Goal: Check status: Check status

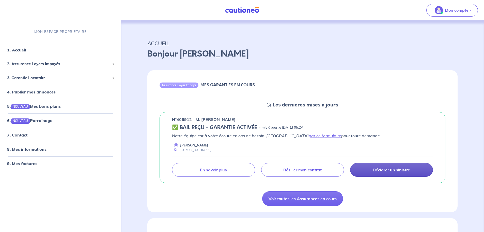
click at [385, 165] on link "Déclarer un sinistre" at bounding box center [391, 170] width 83 height 14
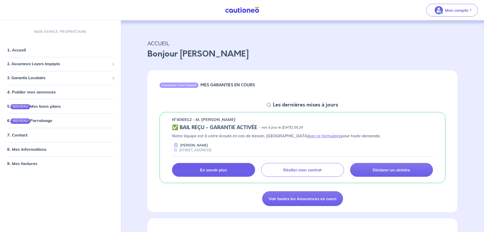
click at [207, 169] on p "En savoir plus" at bounding box center [213, 169] width 27 height 5
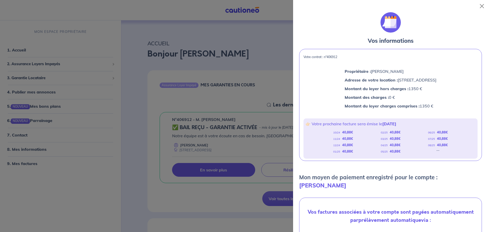
drag, startPoint x: 321, startPoint y: 73, endPoint x: 453, endPoint y: 99, distance: 135.4
click at [453, 99] on div "Propriétaire : [PERSON_NAME] Adresse de votre location : [STREET_ADDRESS] Monta…" at bounding box center [390, 89] width 182 height 53
click at [436, 99] on p "Montant des charges : 0 €" at bounding box center [391, 97] width 92 height 7
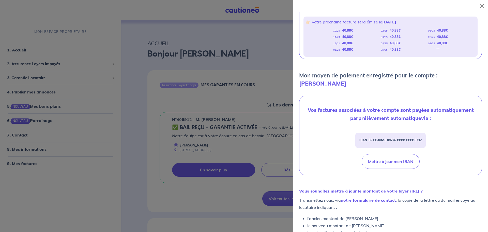
scroll to position [132, 0]
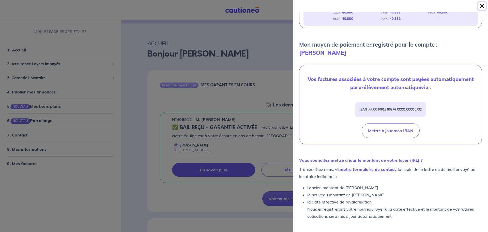
click at [481, 8] on button "Close" at bounding box center [482, 6] width 8 height 8
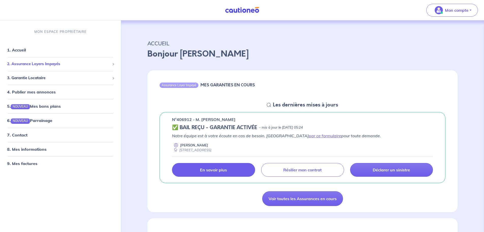
click at [40, 63] on span "2. Assurance Loyers Impayés" at bounding box center [58, 64] width 103 height 6
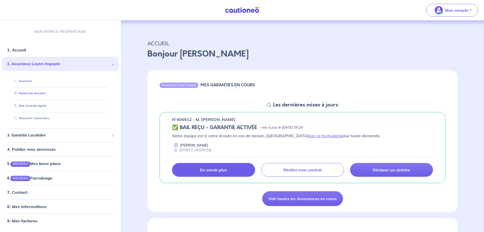
click at [41, 93] on link "Suivre mes dossiers" at bounding box center [29, 94] width 34 height 4
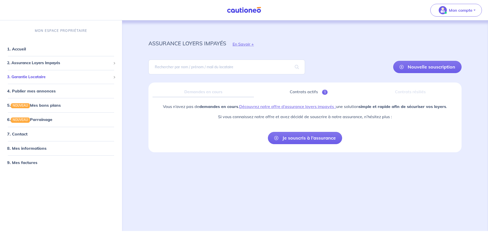
click at [40, 80] on div "3. Garantie Locataire" at bounding box center [61, 77] width 118 height 10
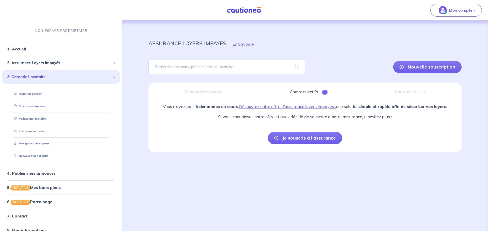
click at [43, 105] on link "Suivre mes dossiers" at bounding box center [29, 106] width 34 height 4
